Goal: Task Accomplishment & Management: Manage account settings

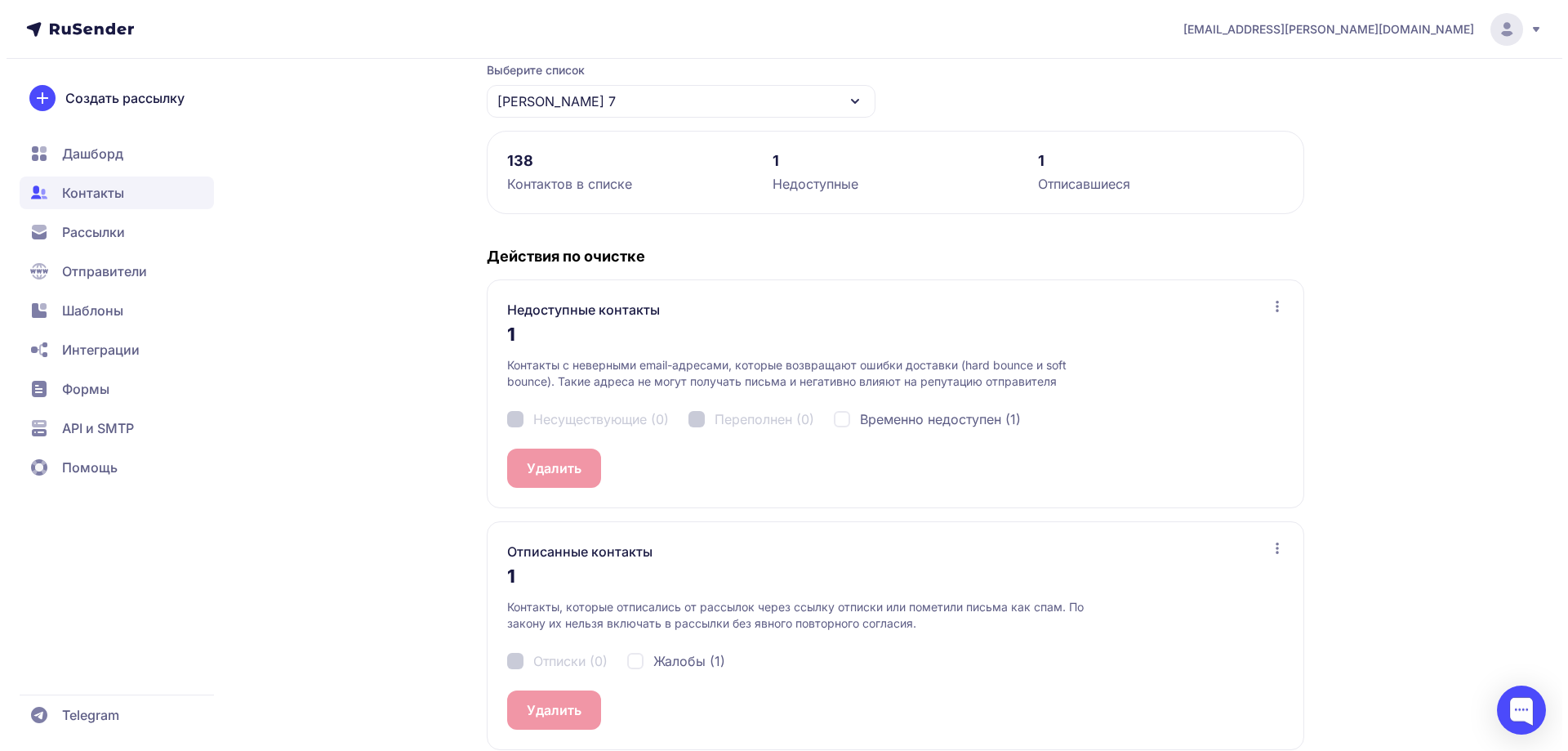
scroll to position [176, 0]
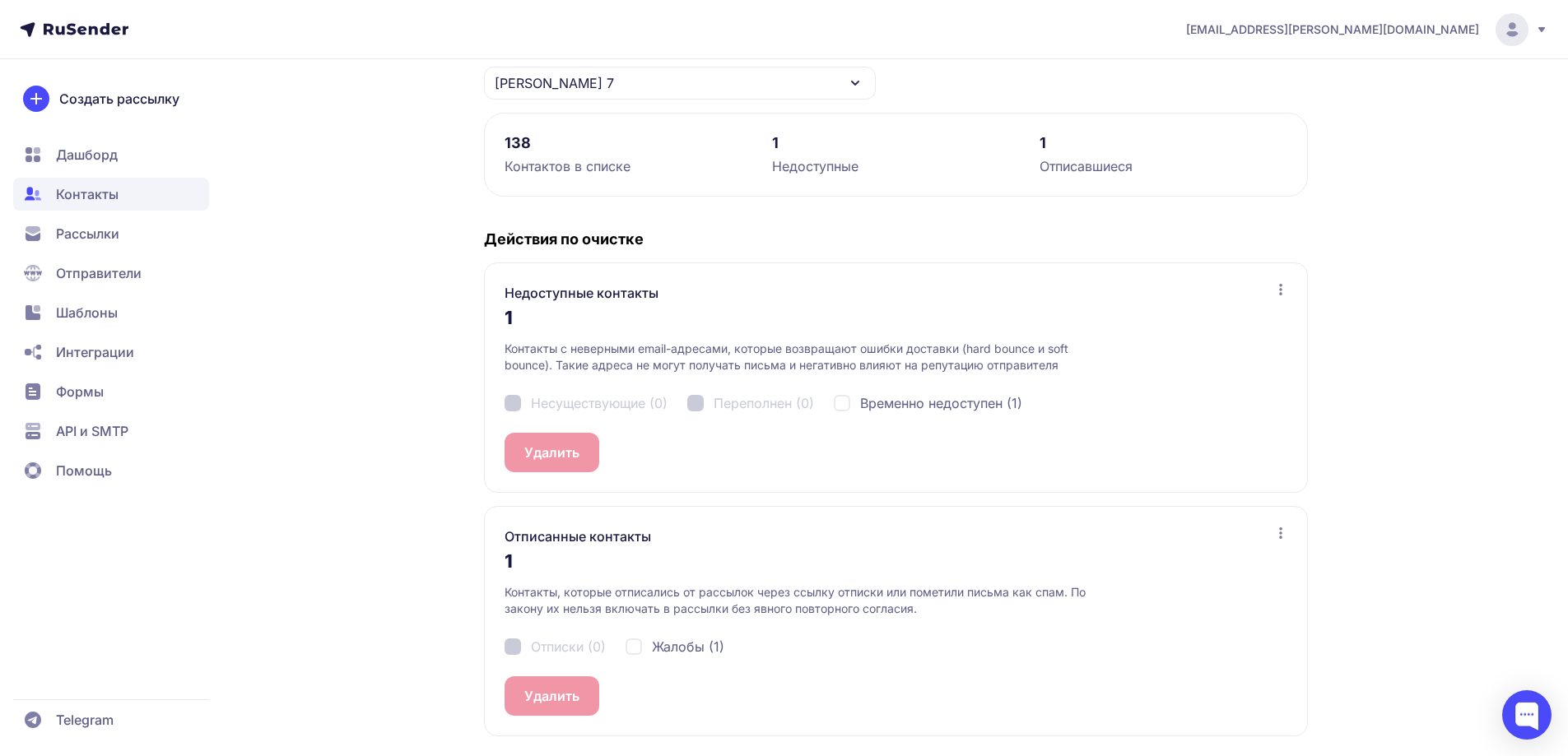
click at [694, 647] on span "Жалобы (1)" at bounding box center [687, 647] width 72 height 20
checkbox input "true"
click at [553, 690] on button "Удалить 1" at bounding box center [554, 696] width 101 height 39
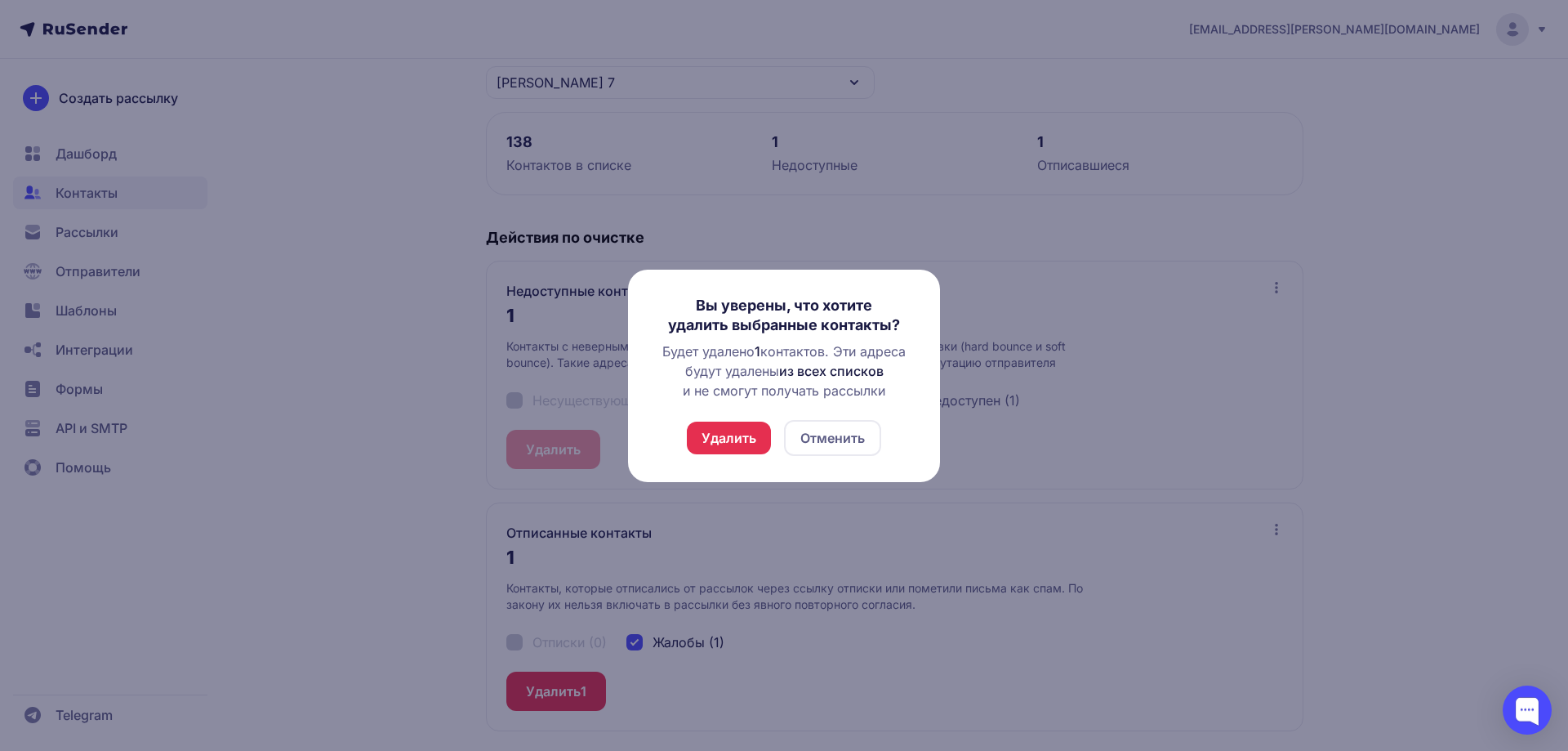
click at [711, 443] on button "Удалить" at bounding box center [729, 437] width 84 height 33
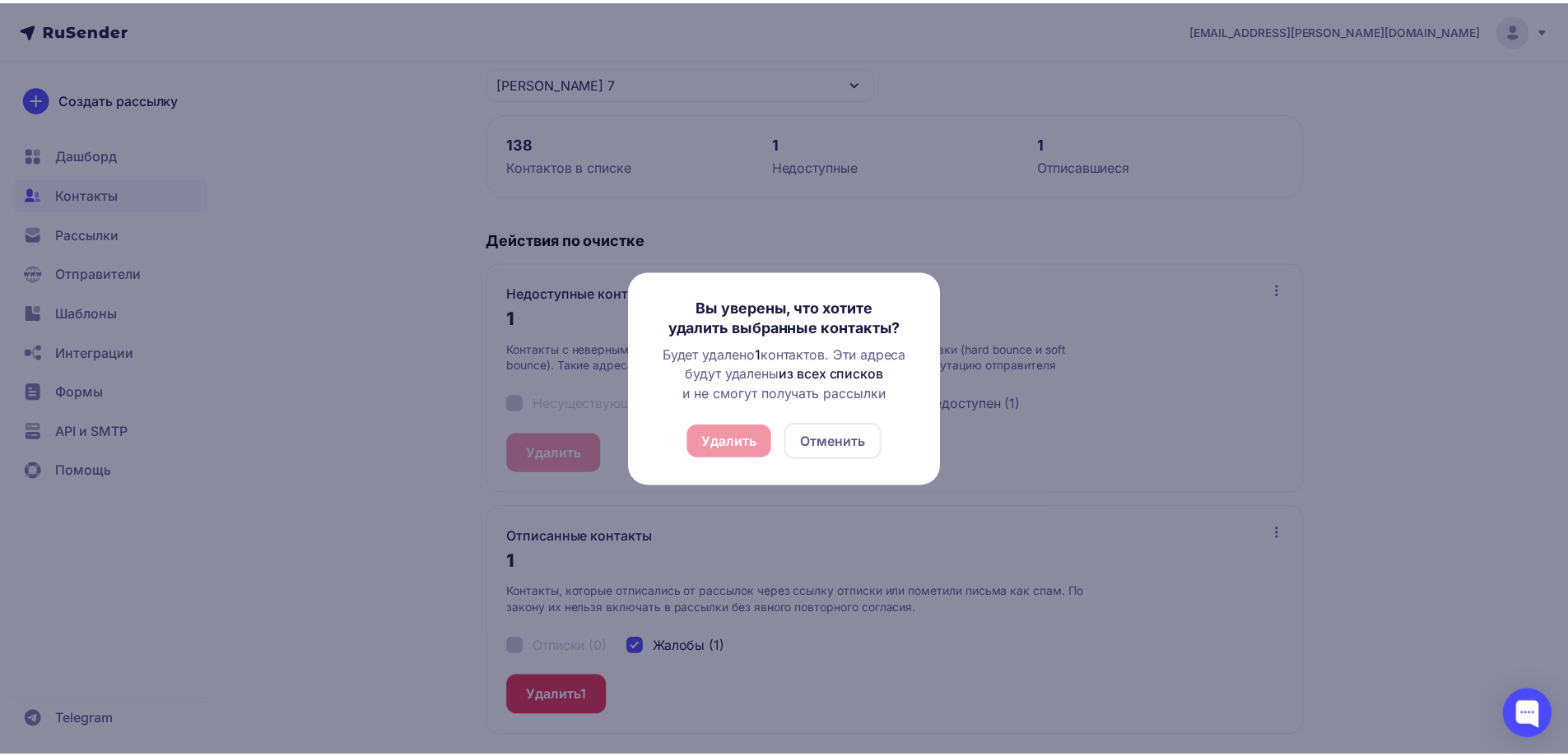
scroll to position [0, 0]
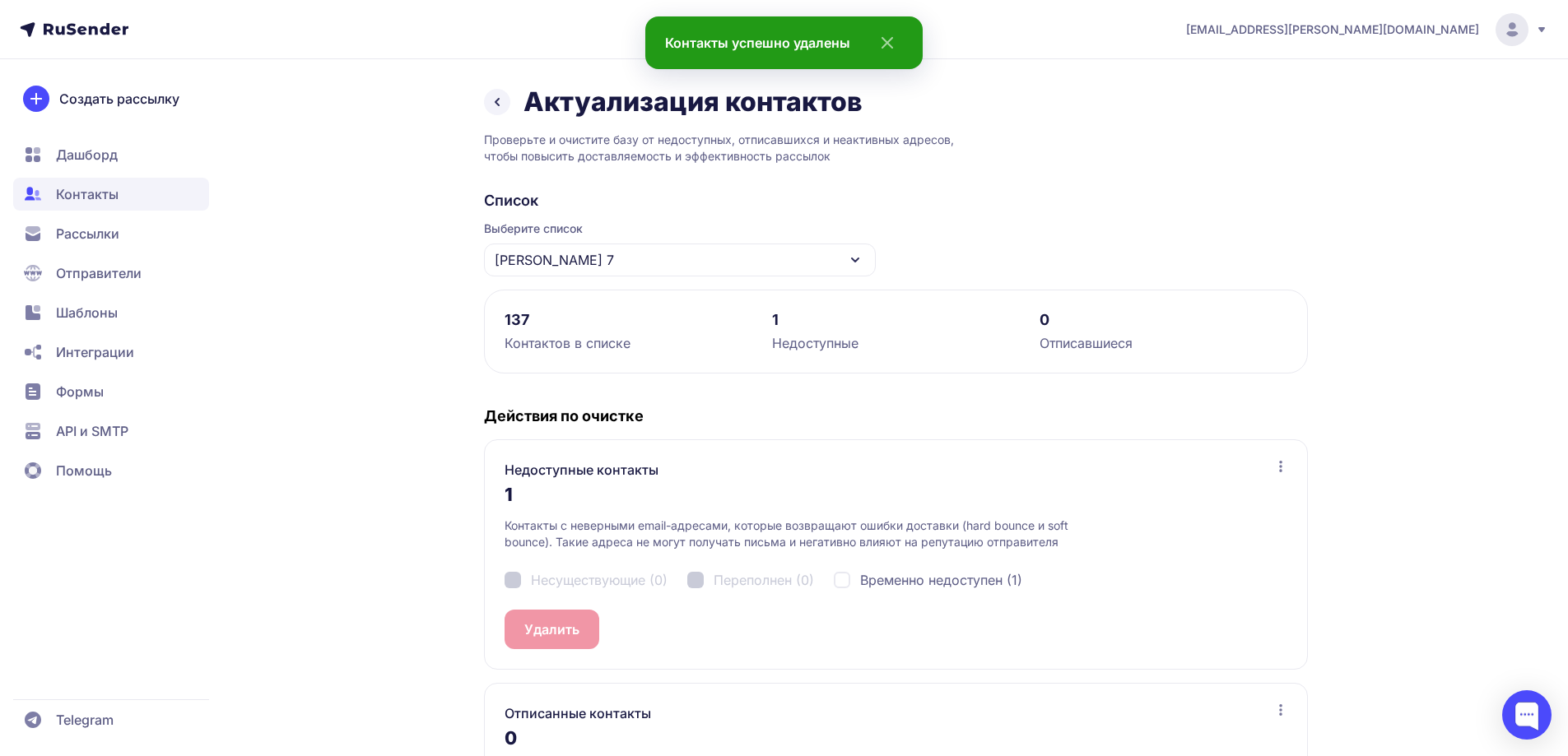
click at [513, 104] on div "Актуализация контактов" at bounding box center [896, 101] width 824 height 33
click at [604, 266] on div "[PERSON_NAME] 7" at bounding box center [680, 260] width 392 height 33
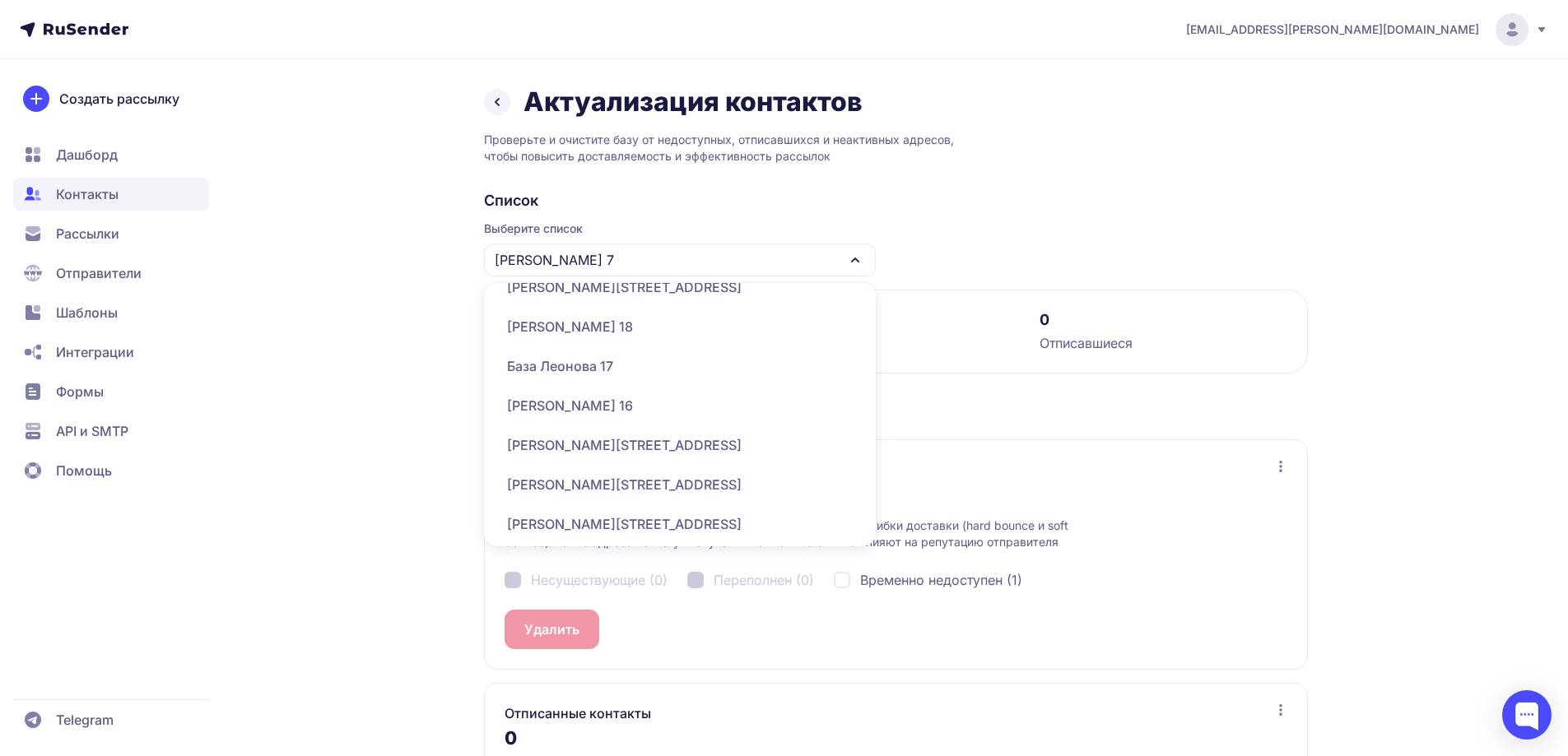
scroll to position [494, 0]
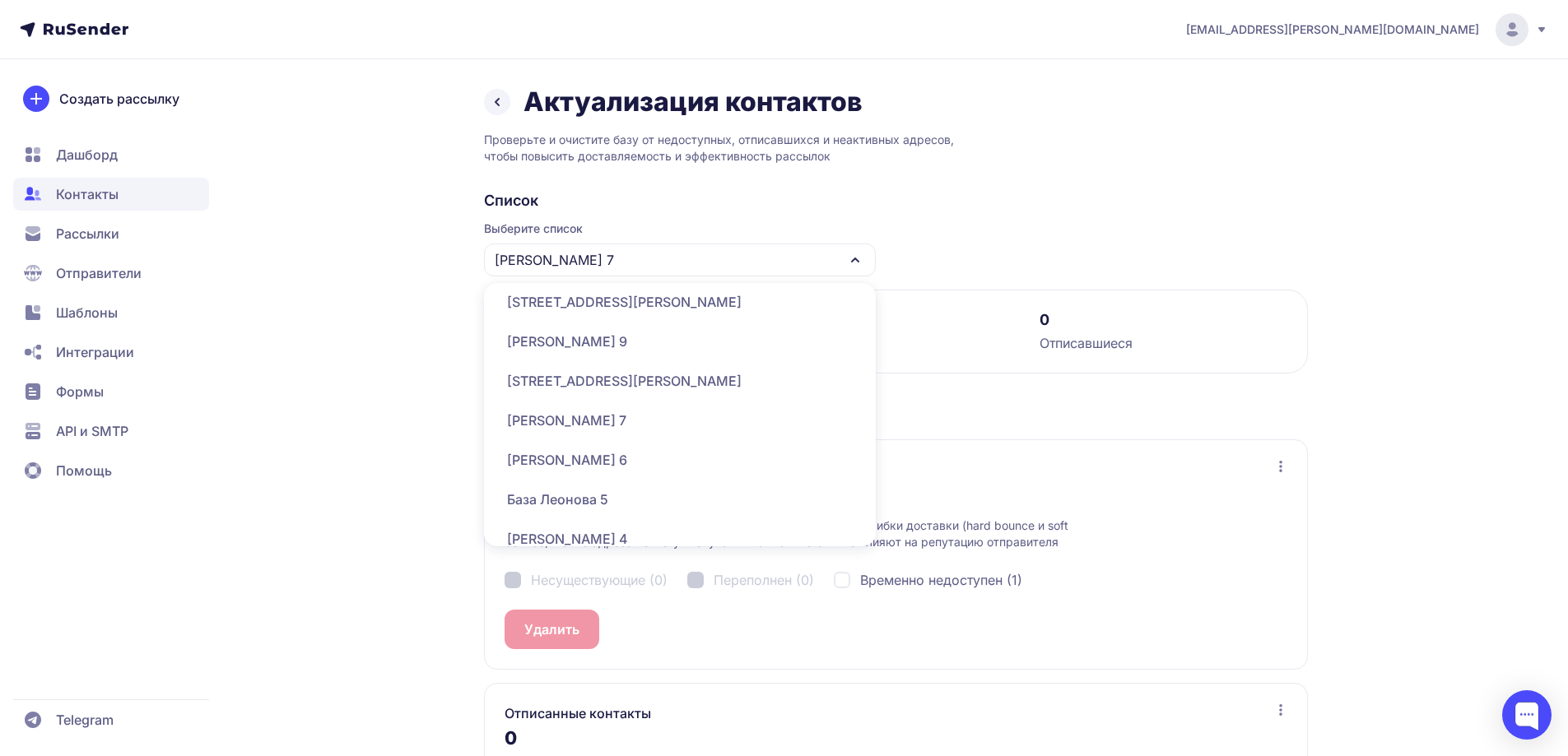
click at [618, 376] on div "[STREET_ADDRESS][PERSON_NAME]" at bounding box center [680, 381] width 372 height 39
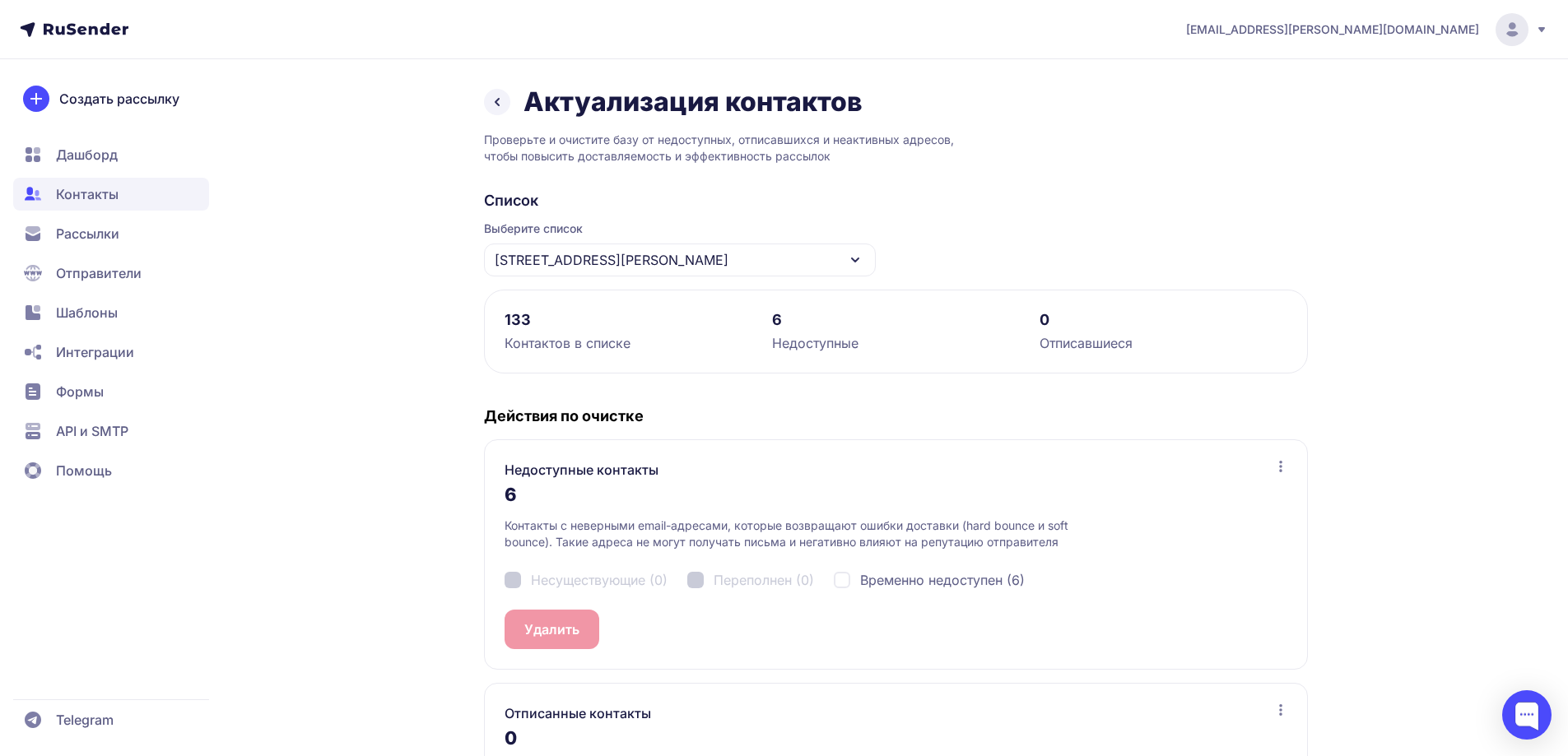
click at [125, 158] on span "Дашборд" at bounding box center [111, 154] width 196 height 33
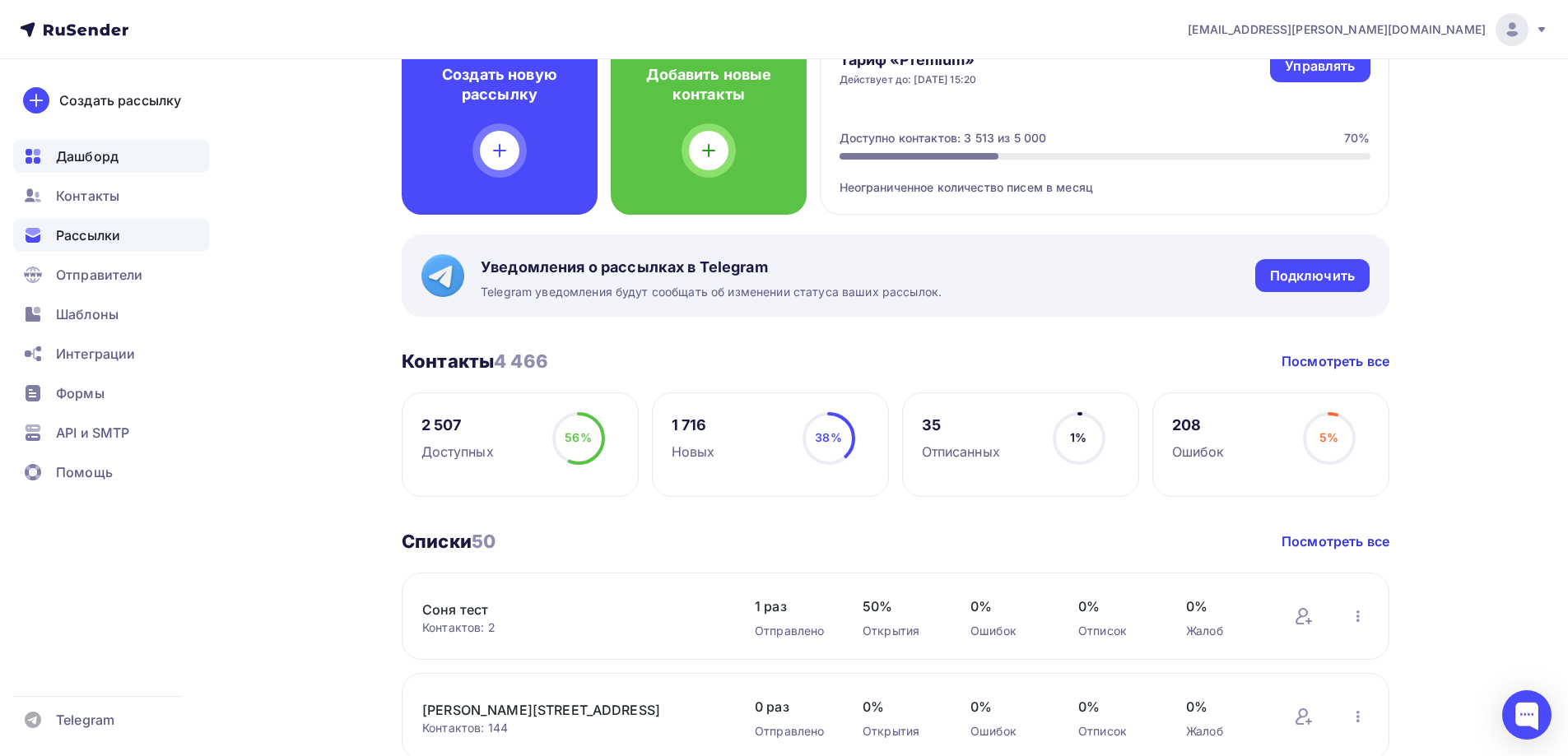
scroll to position [165, 0]
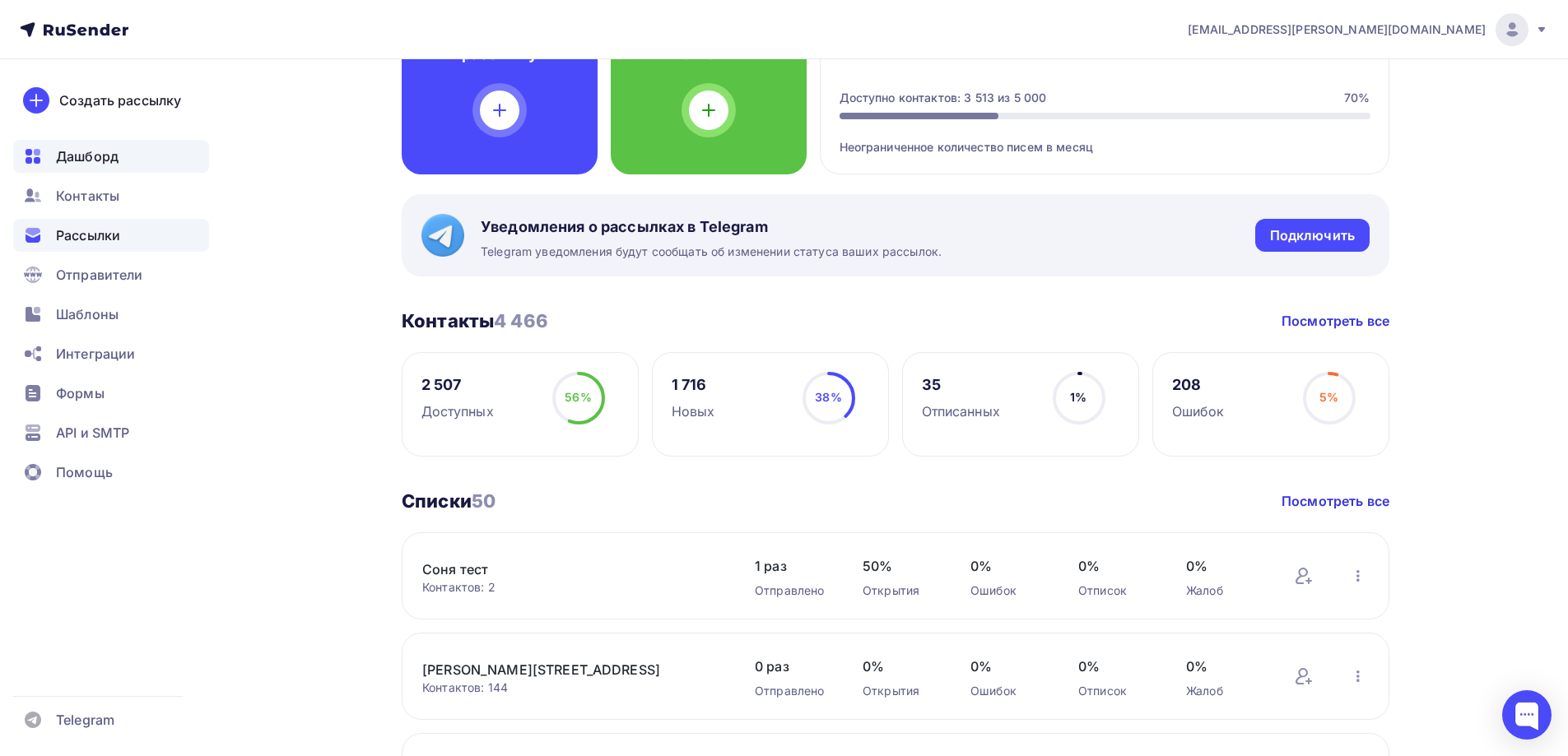
click at [113, 226] on span "Рассылки" at bounding box center [88, 235] width 64 height 20
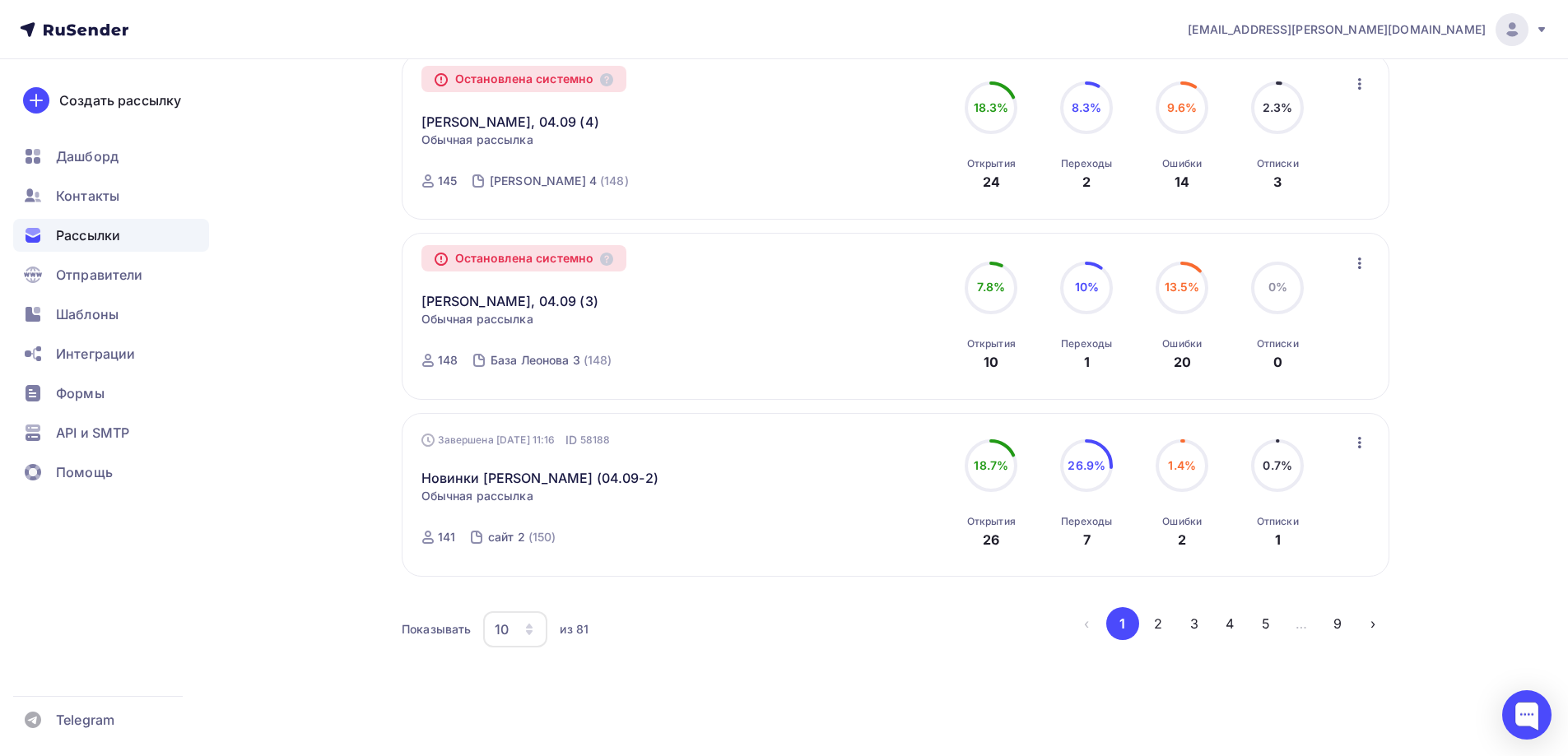
scroll to position [1534, 0]
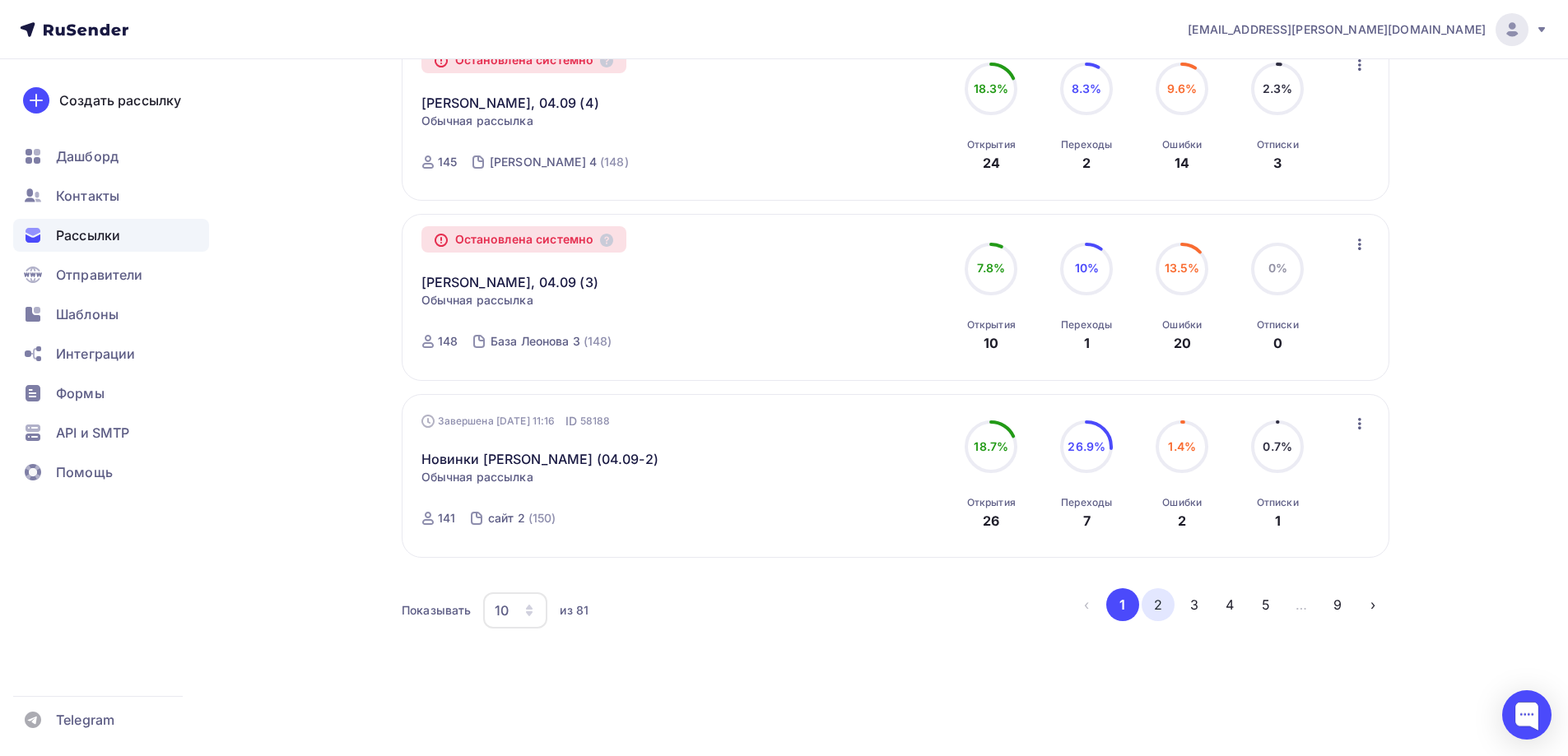
click at [1157, 603] on button "2" at bounding box center [1158, 604] width 33 height 33
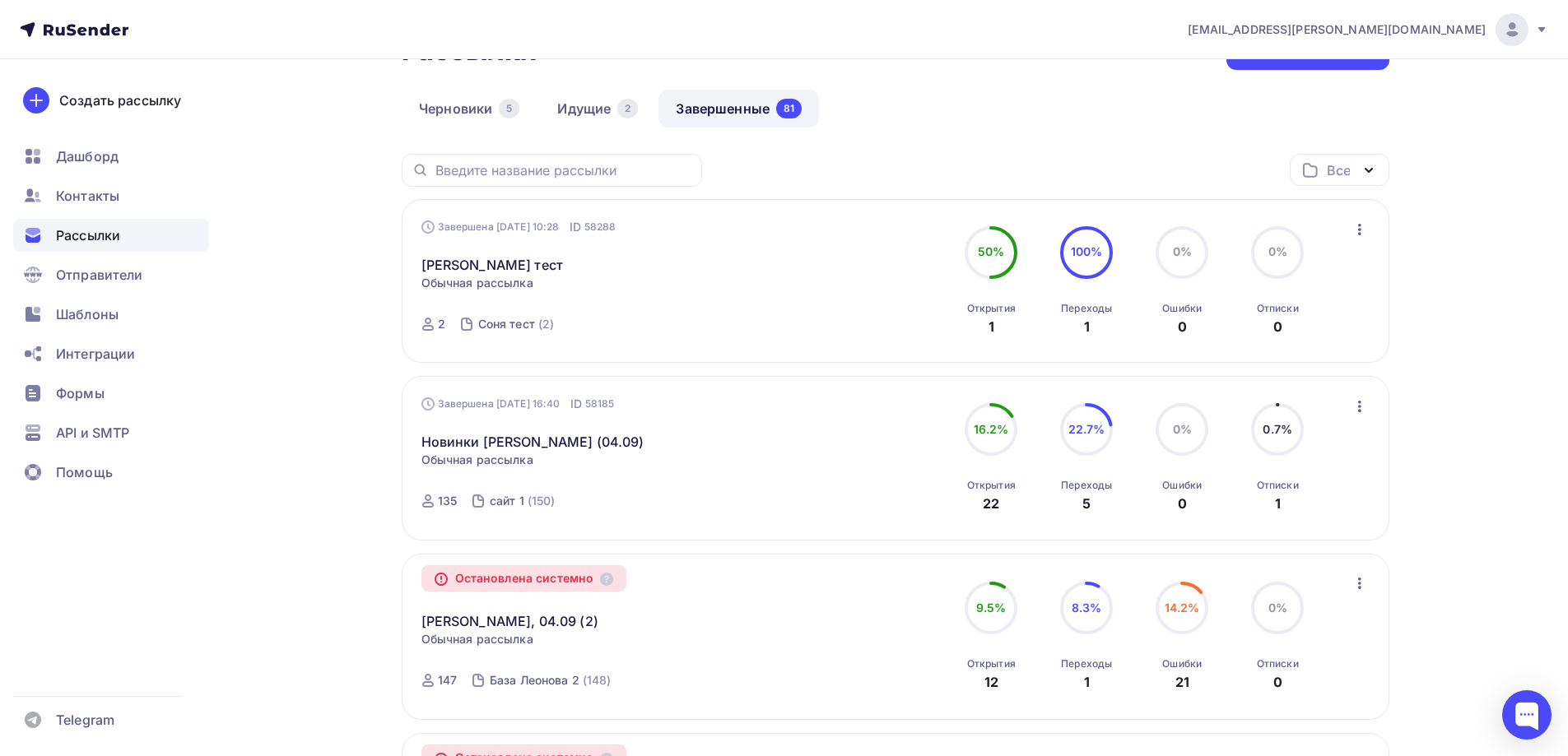
scroll to position [0, 0]
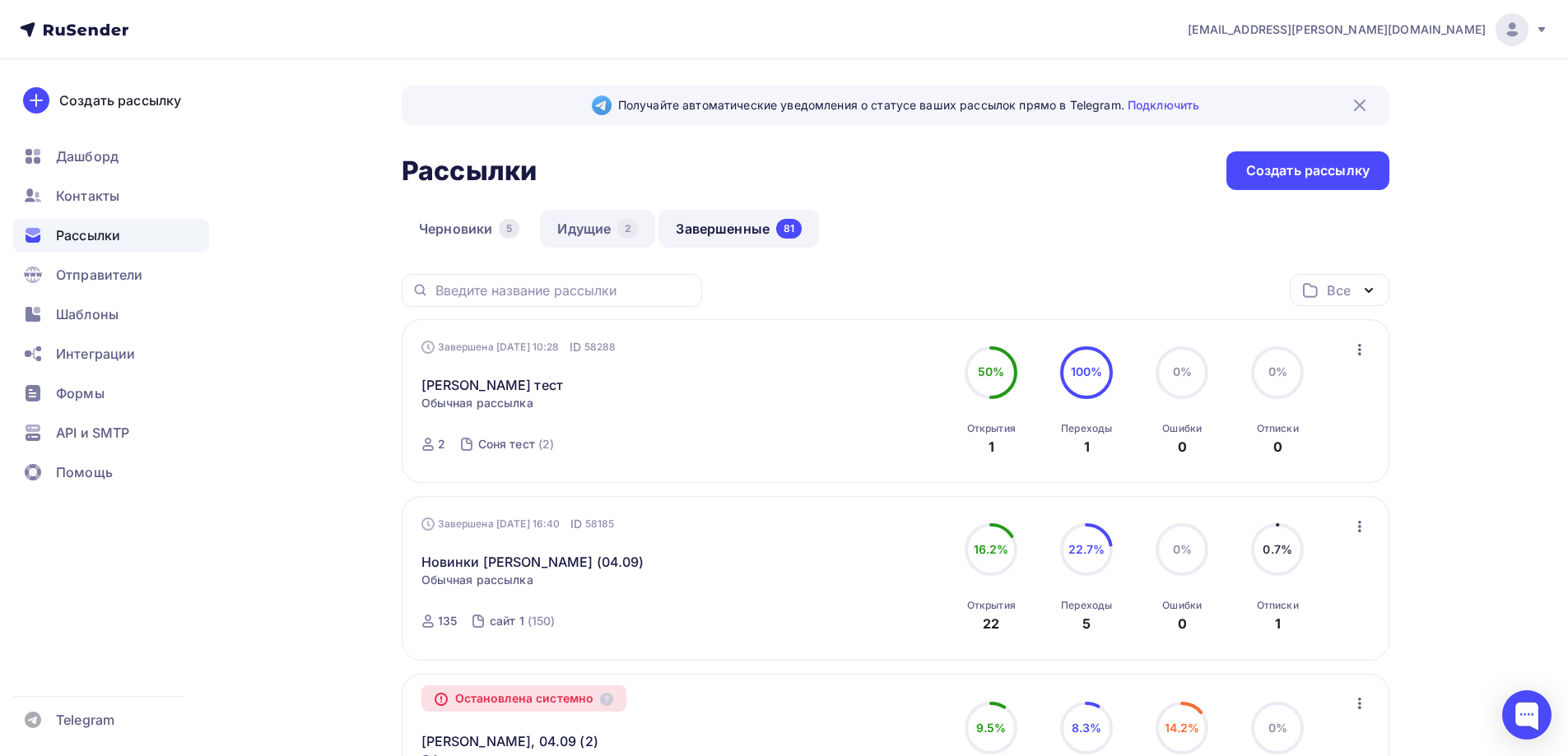
click at [564, 229] on link "Идущие 2" at bounding box center [597, 229] width 115 height 38
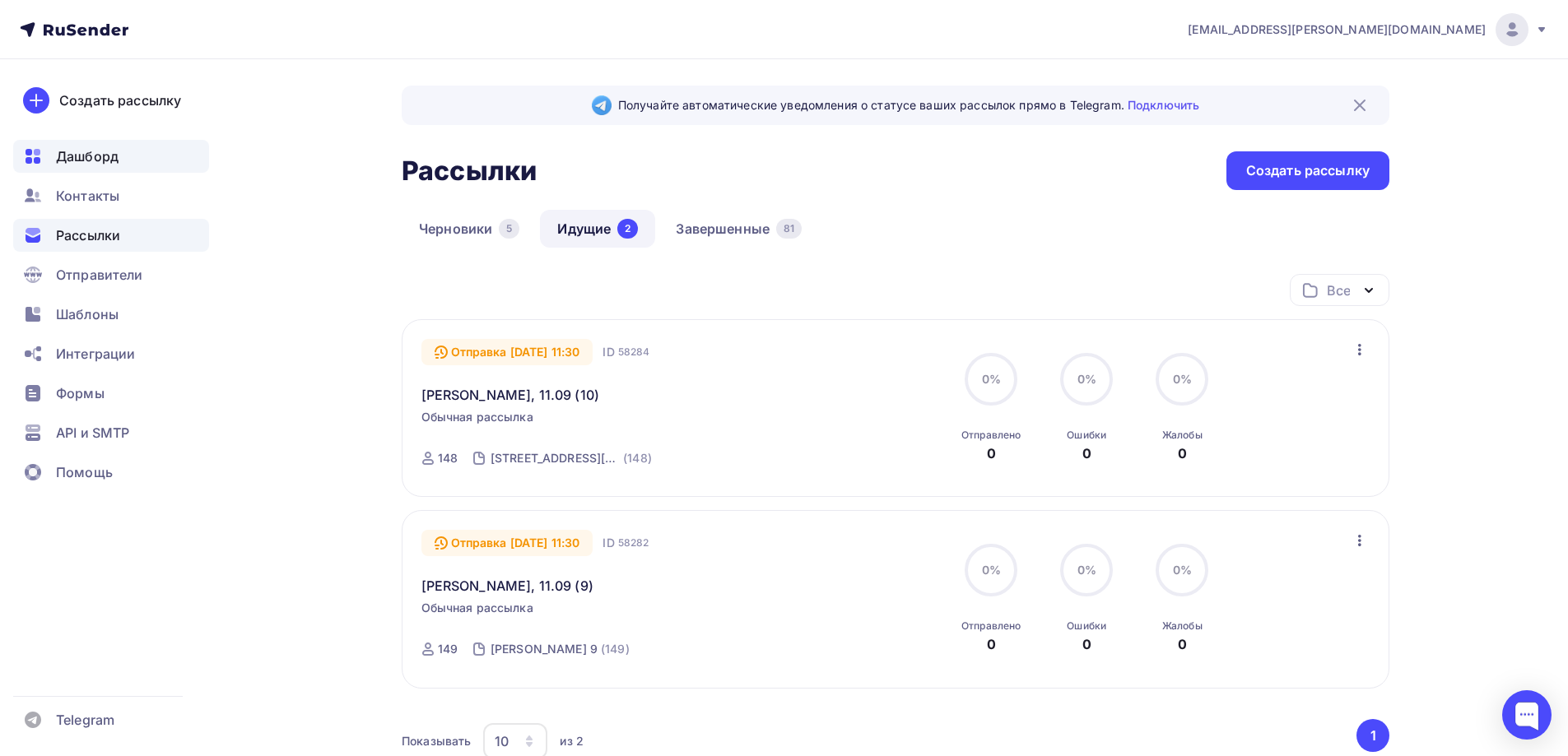
click at [96, 159] on span "Дашборд" at bounding box center [87, 157] width 62 height 20
